Goal: Answer question/provide support

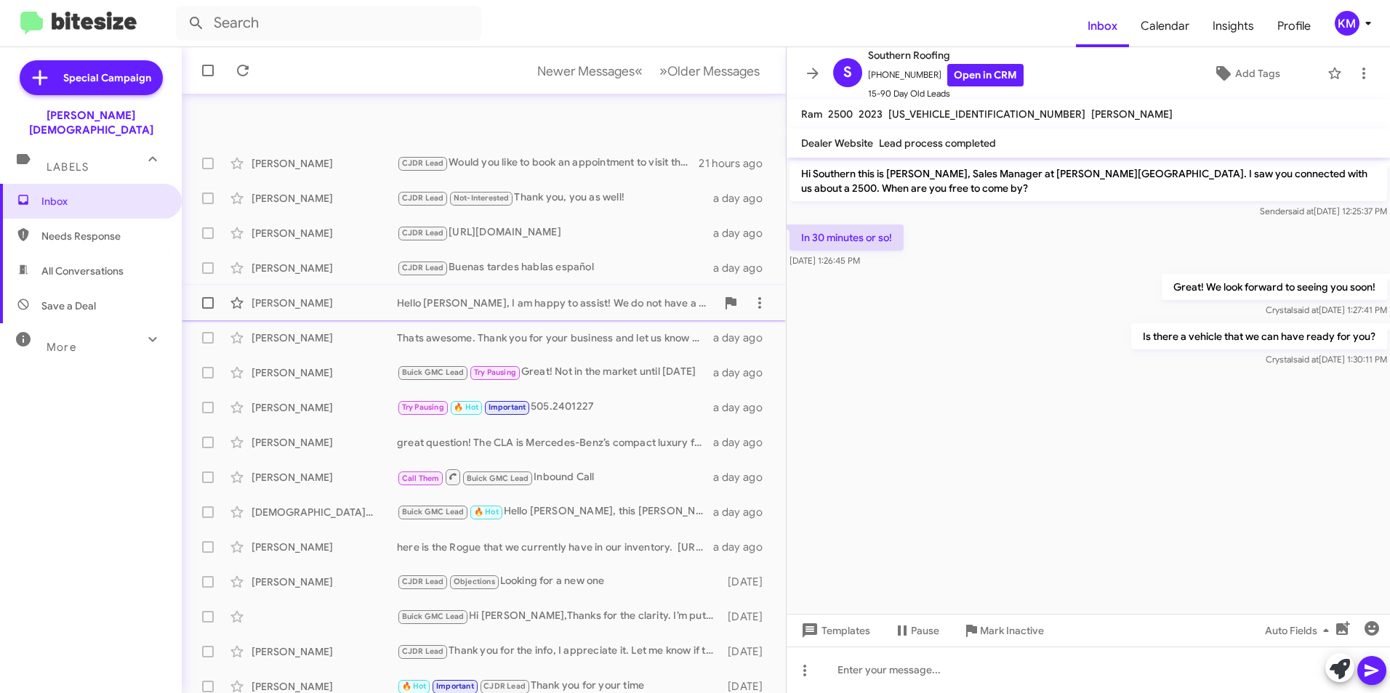
scroll to position [150, 0]
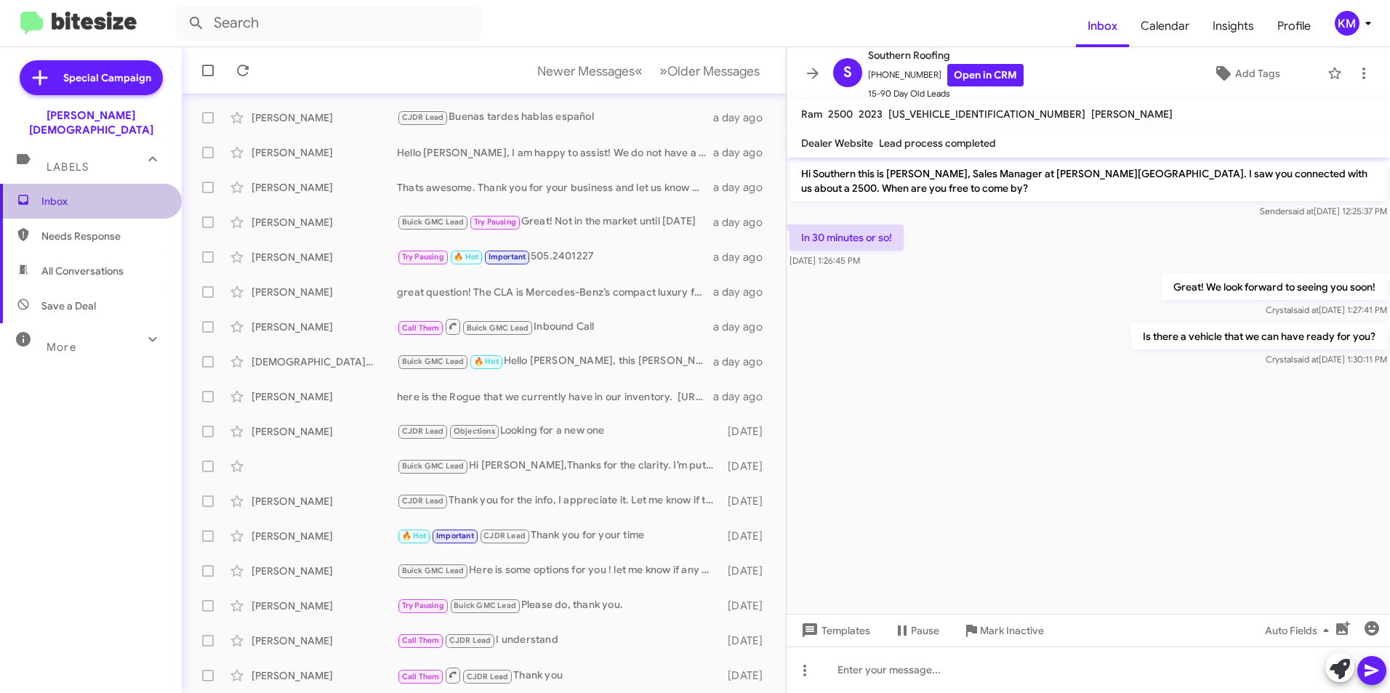
click at [105, 197] on span "Inbox" at bounding box center [91, 201] width 182 height 35
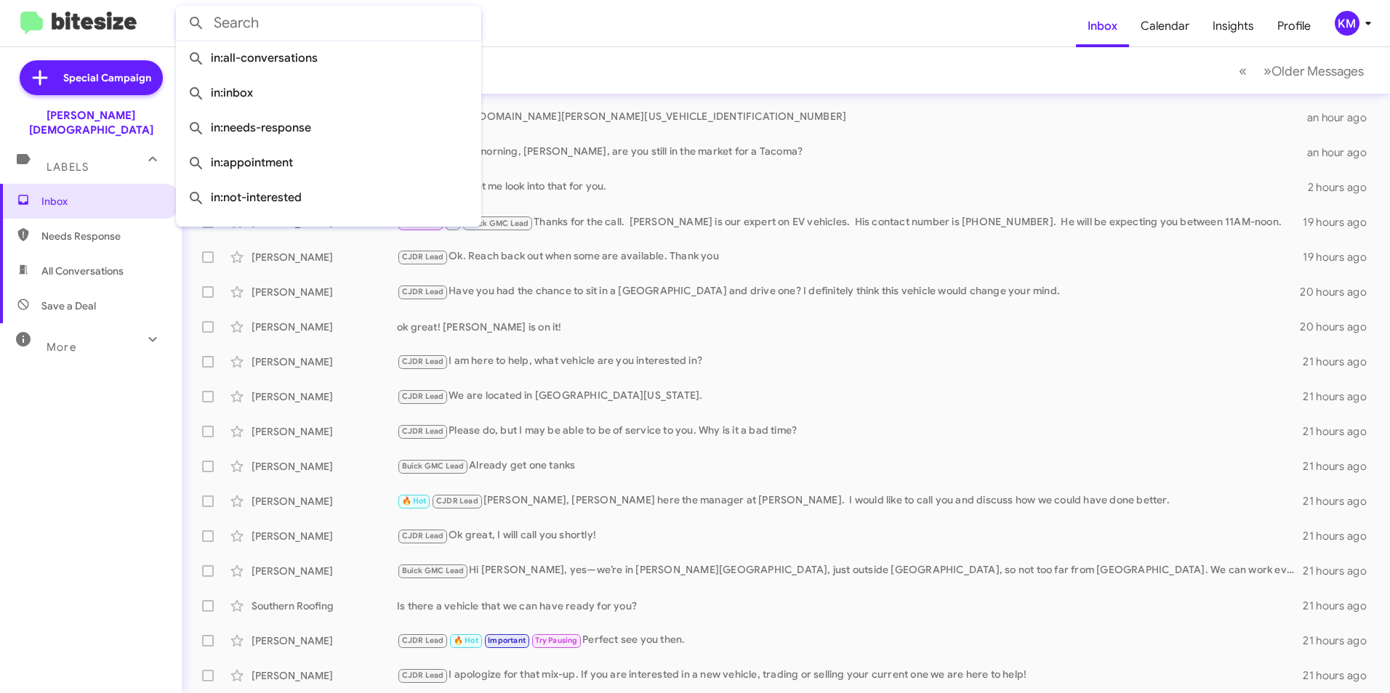
click at [318, 23] on input "text" at bounding box center [328, 23] width 305 height 35
paste input "[PERSON_NAME]"
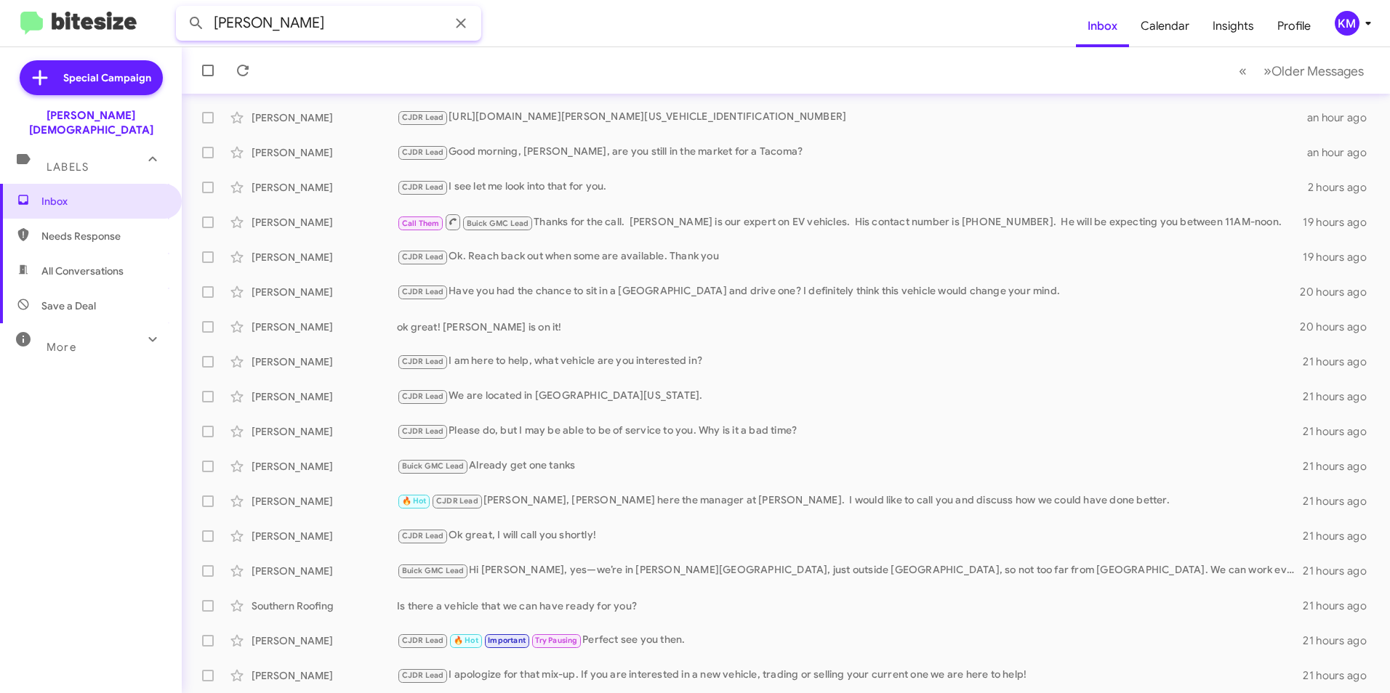
type input "[PERSON_NAME]"
click at [182, 9] on button at bounding box center [196, 23] width 29 height 29
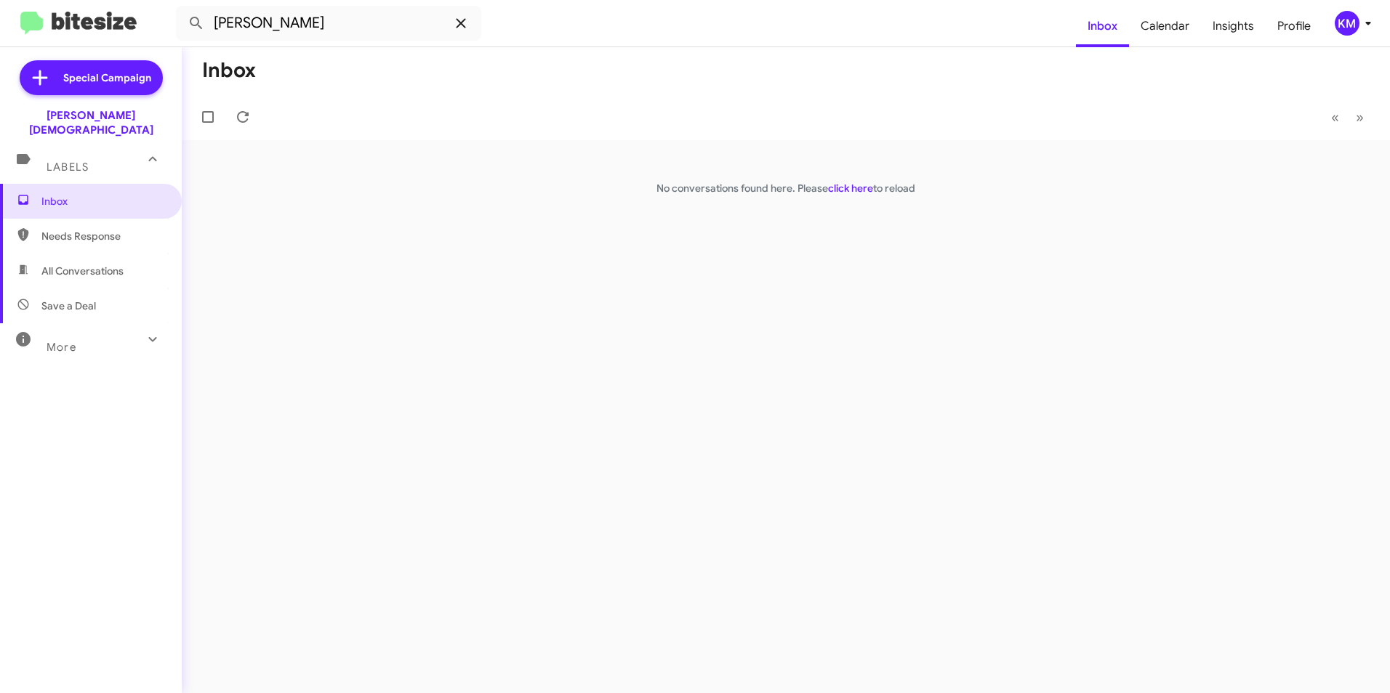
click at [453, 17] on icon at bounding box center [460, 23] width 17 height 17
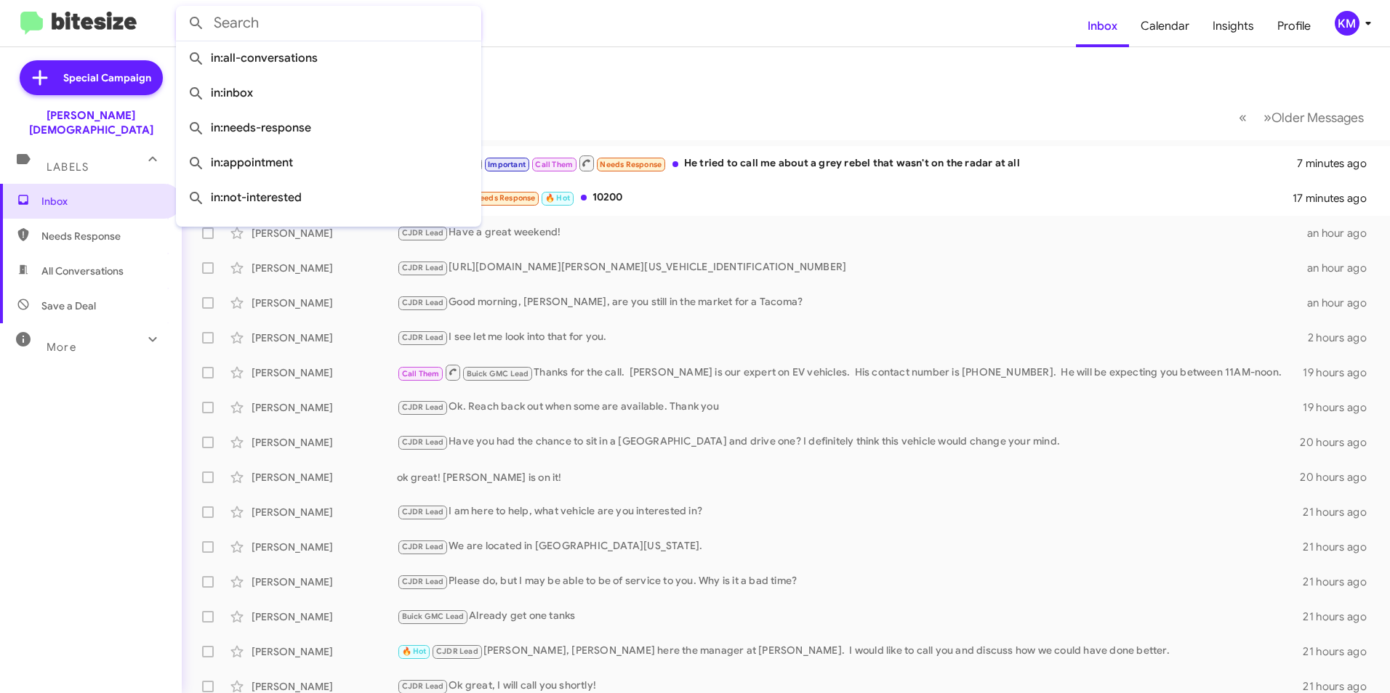
click at [704, 66] on mat-toolbar-row "Inbox" at bounding box center [786, 70] width 1208 height 47
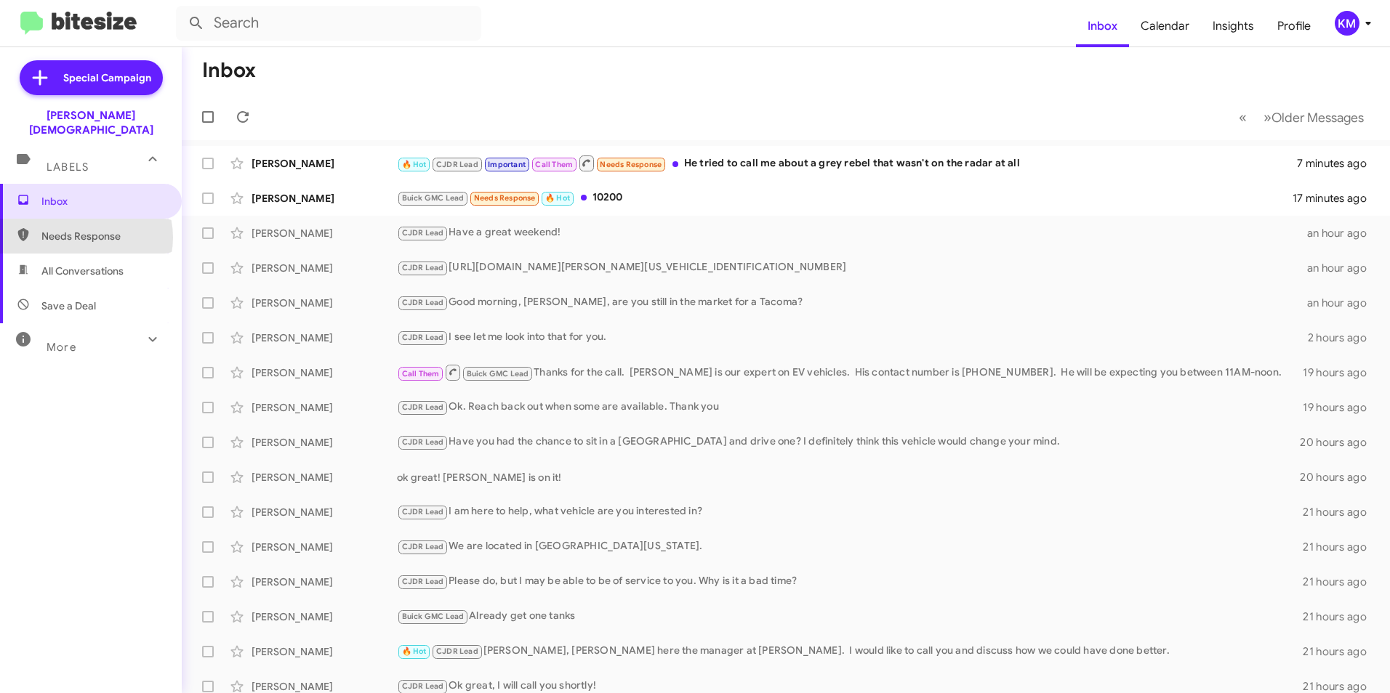
click at [82, 229] on span "Needs Response" at bounding box center [103, 236] width 124 height 15
type input "in:needs-response"
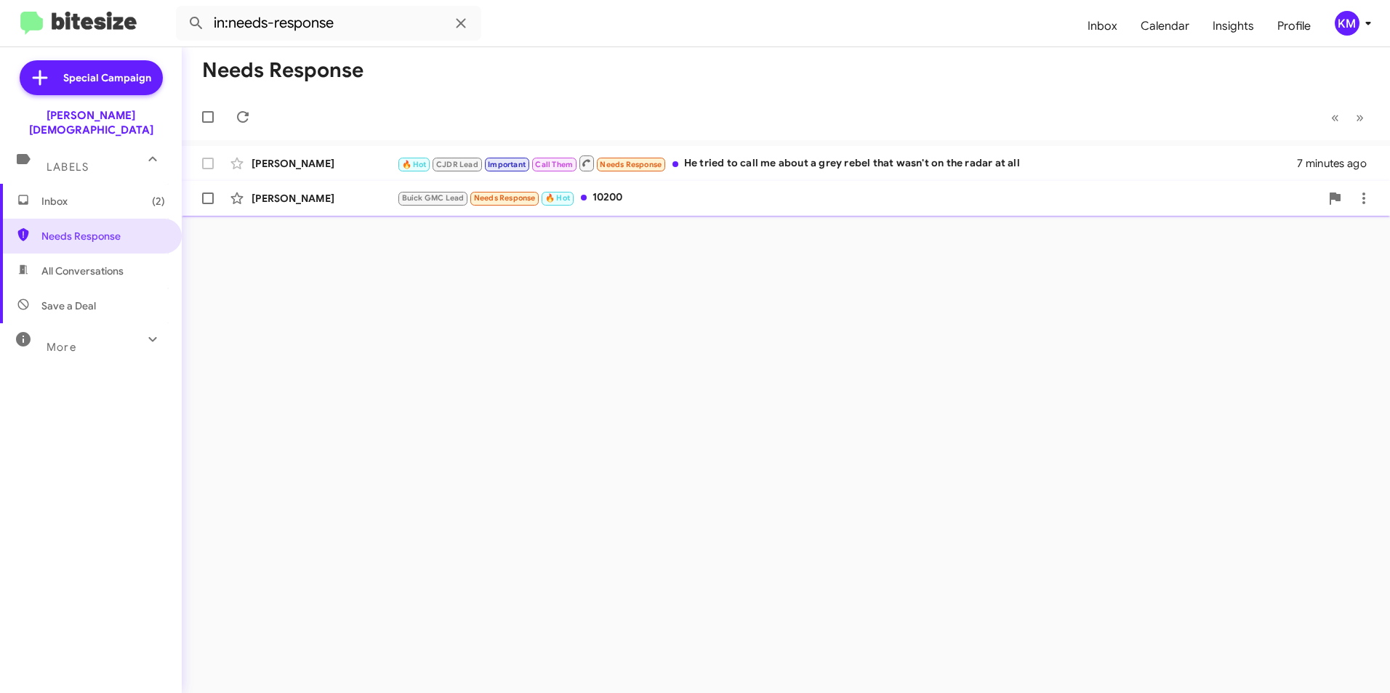
click at [700, 203] on div "Buick GMC Lead Needs Response 🔥 Hot 10200" at bounding box center [858, 198] width 923 height 17
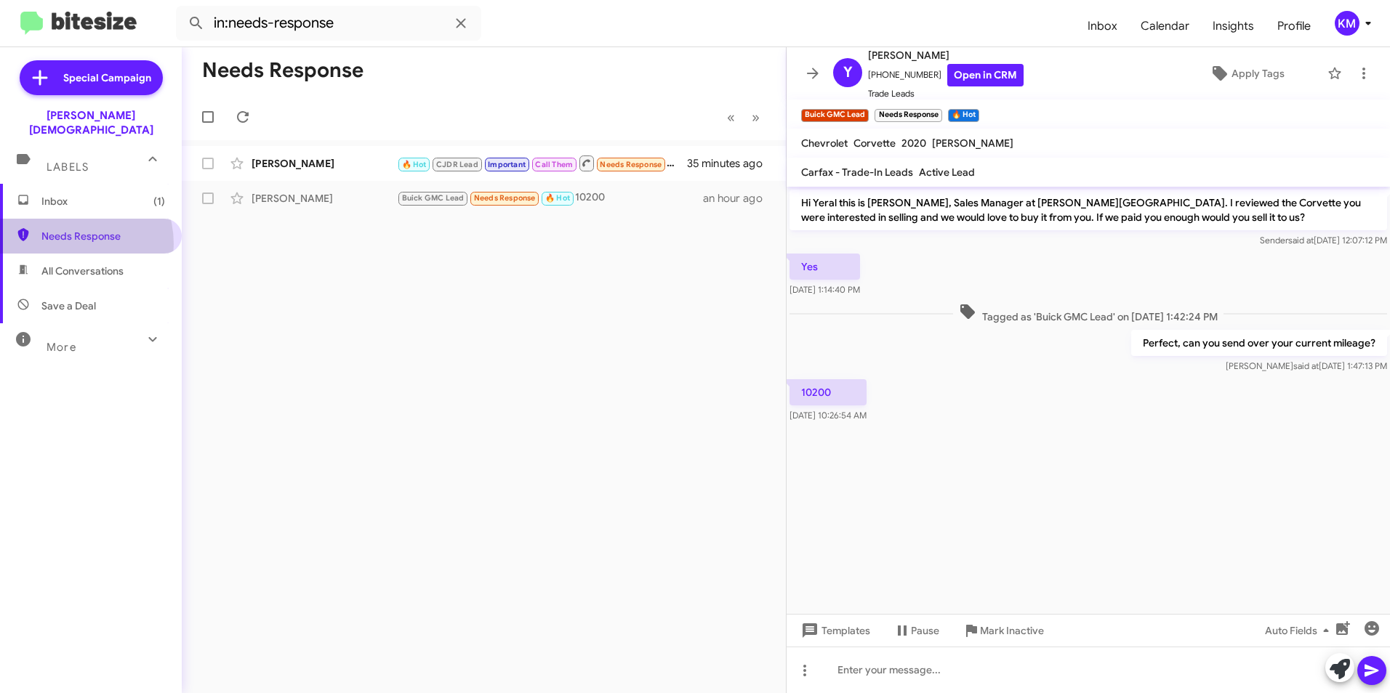
click at [66, 230] on span "Needs Response" at bounding box center [91, 236] width 182 height 35
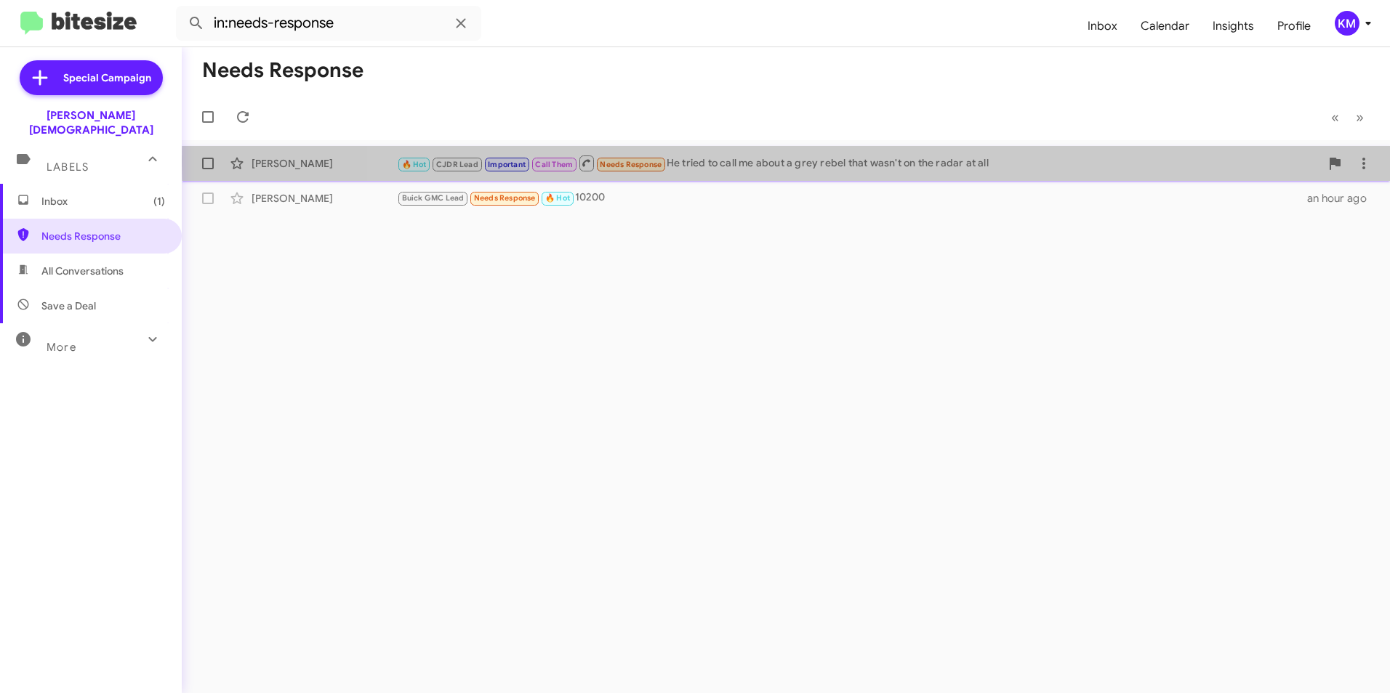
click at [830, 161] on div "🔥 Hot CJDR Lead Important Call Them Needs Response He tried to call me about a …" at bounding box center [858, 163] width 923 height 18
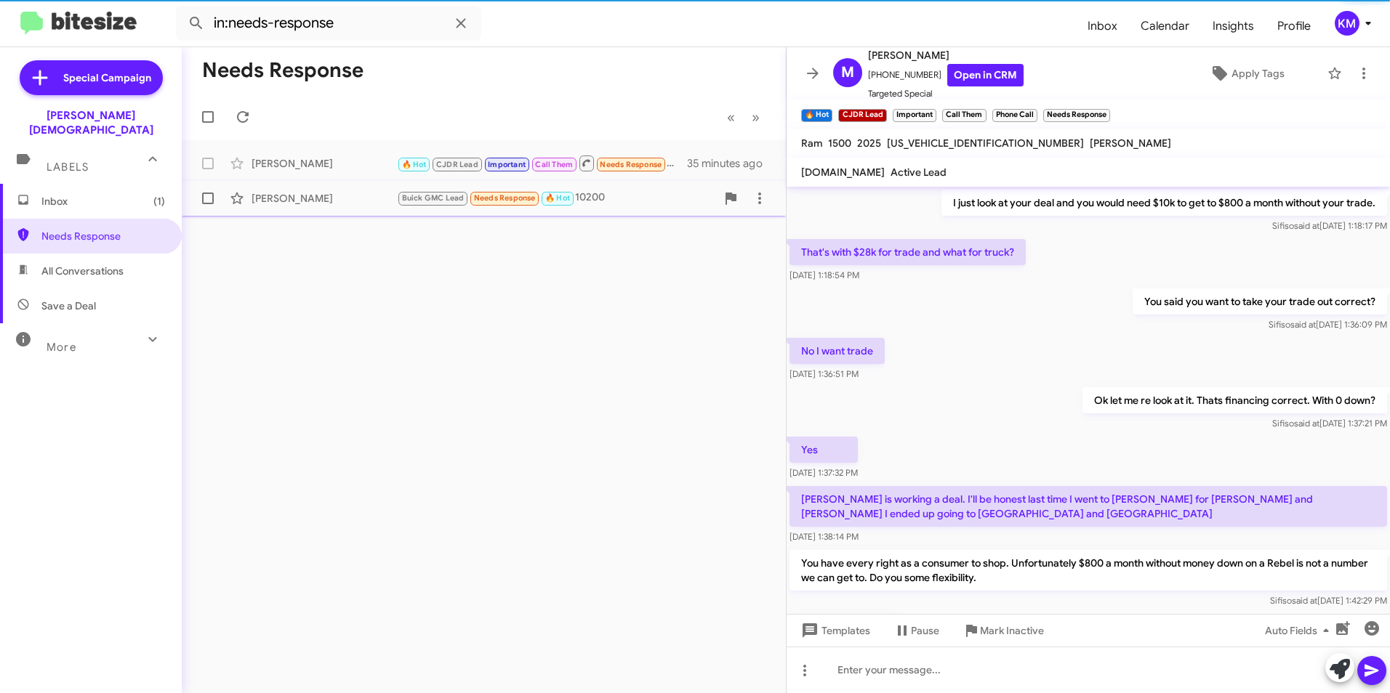
scroll to position [611, 0]
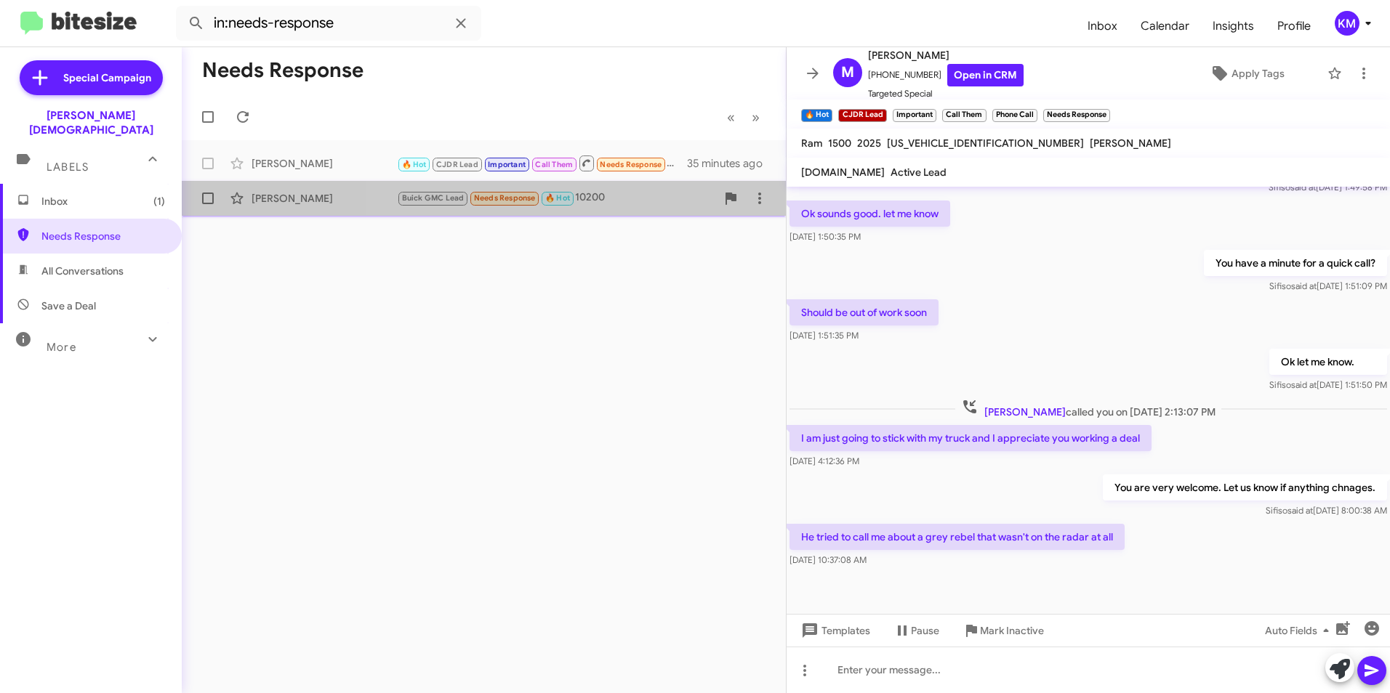
click at [640, 203] on div "Buick GMC Lead Needs Response 🔥 Hot 10200" at bounding box center [556, 198] width 319 height 17
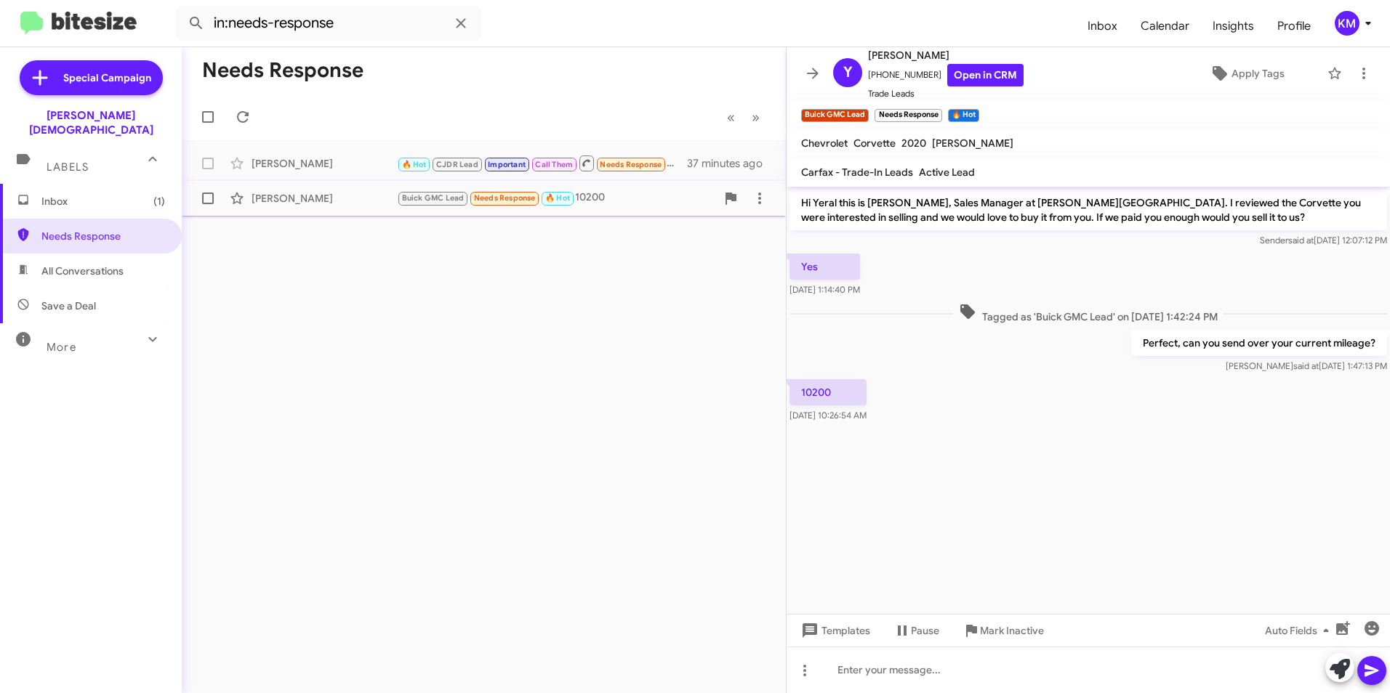
click at [629, 188] on div "[PERSON_NAME] Buick GMC Lead Needs Response 🔥 Hot 10200 an hour ago" at bounding box center [483, 198] width 581 height 29
click at [959, 76] on link "Open in CRM" at bounding box center [985, 75] width 76 height 23
click at [1354, 82] on button at bounding box center [1363, 73] width 29 height 29
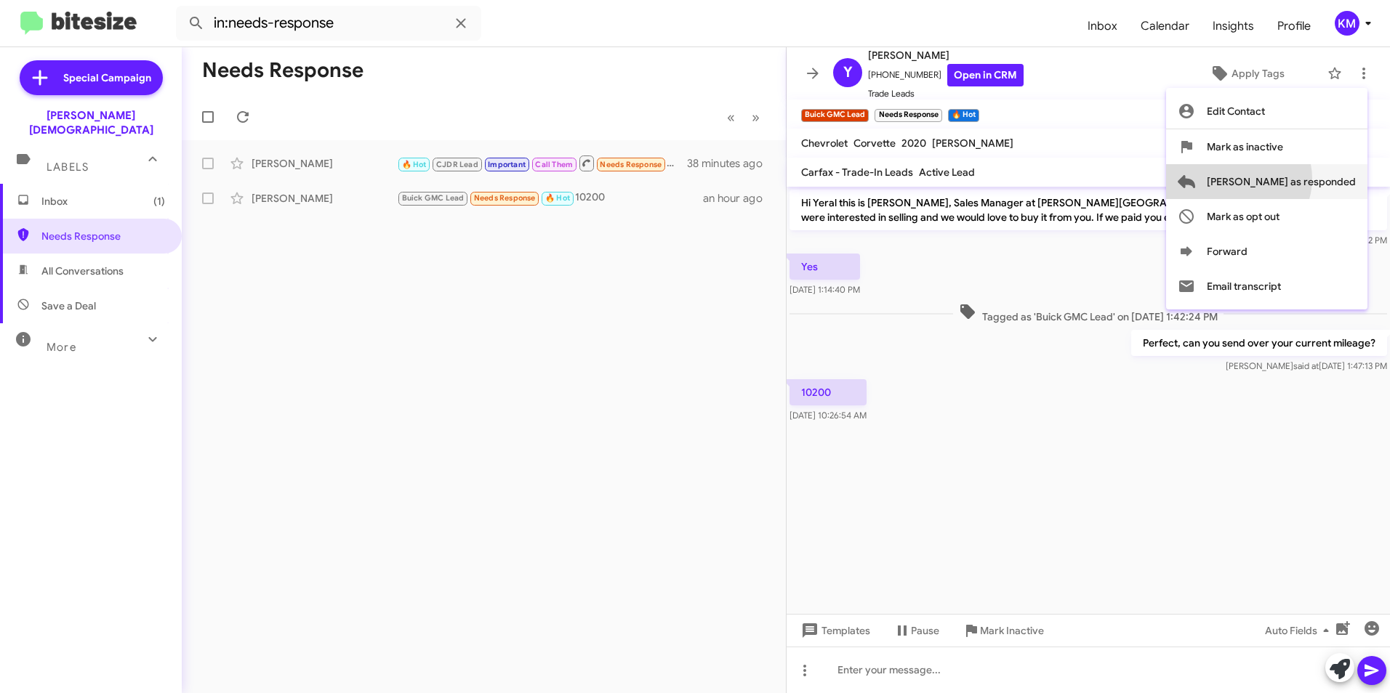
click at [1296, 179] on span "[PERSON_NAME] as responded" at bounding box center [1280, 181] width 149 height 35
